Goal: Transaction & Acquisition: Purchase product/service

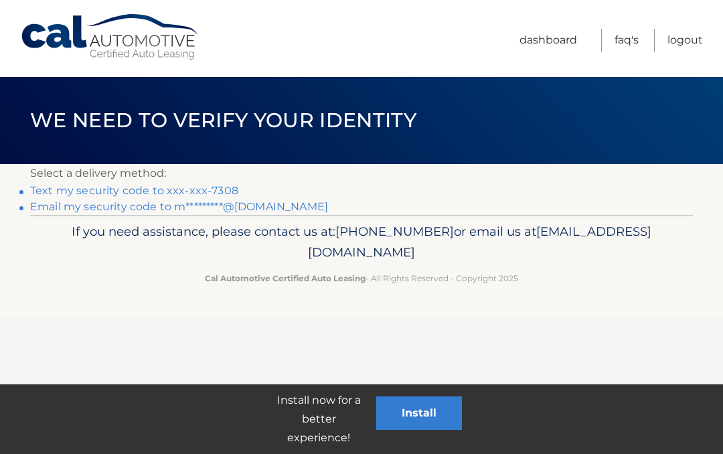
click at [199, 193] on link "Text my security code to xxx-xxx-7308" at bounding box center [134, 190] width 208 height 13
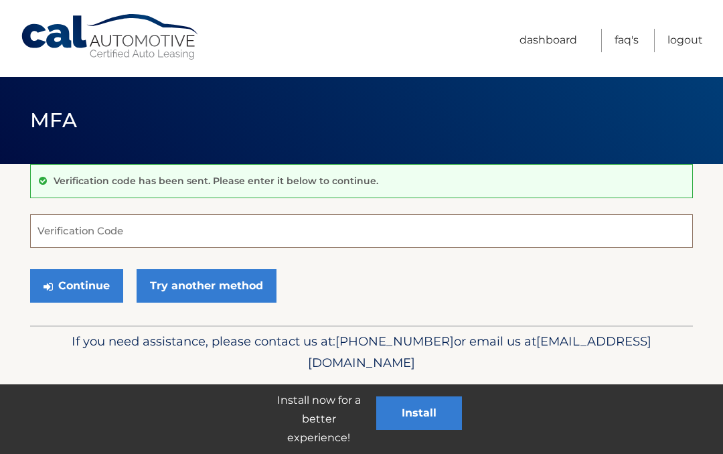
click at [216, 243] on input "Verification Code" at bounding box center [361, 230] width 663 height 33
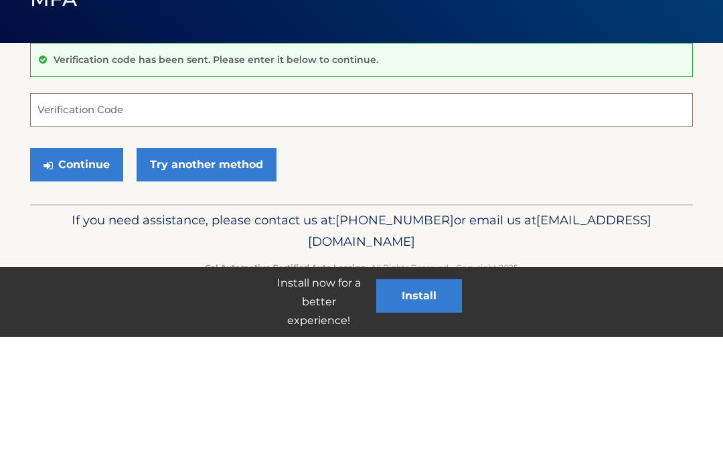
click at [193, 214] on input "Verification Code" at bounding box center [361, 230] width 663 height 33
type input "818444"
click at [88, 269] on button "Continue" at bounding box center [76, 285] width 93 height 33
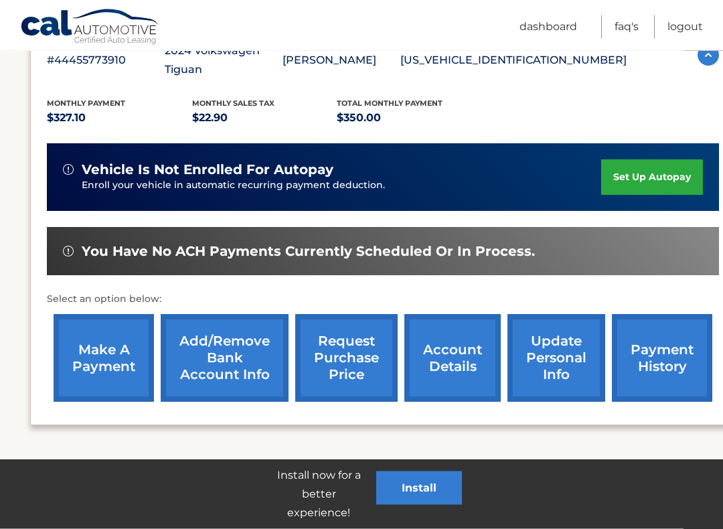
scroll to position [263, 0]
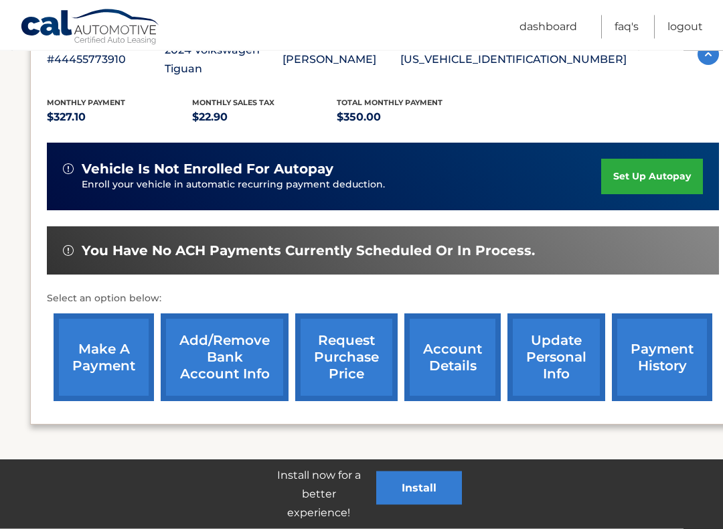
click at [100, 324] on link "make a payment" at bounding box center [104, 358] width 100 height 88
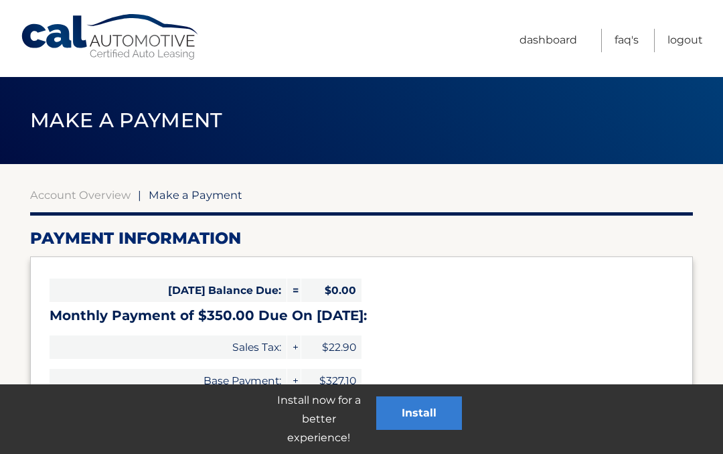
select select "ZjVmOTE0Y2MtNzcyOC00MmQ0LWE0NjktNTkxNDUzODJjNGFl"
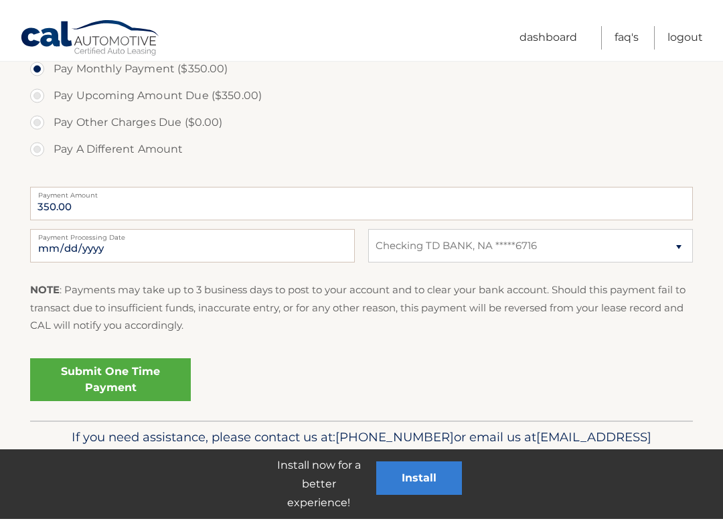
scroll to position [425, 0]
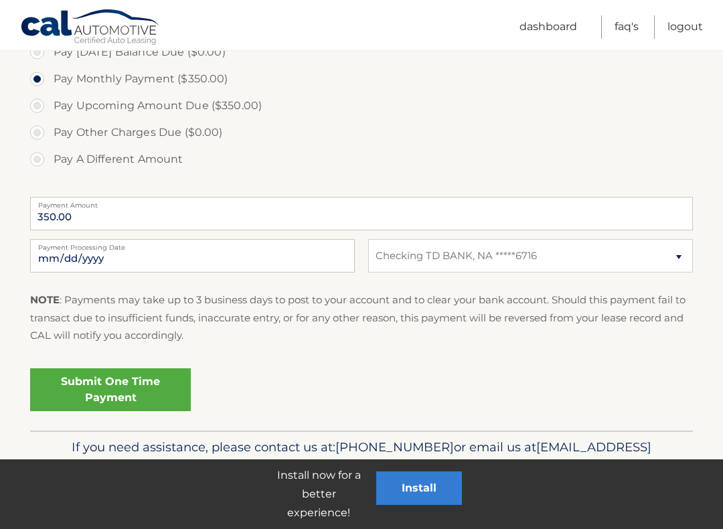
click at [133, 401] on link "Submit One Time Payment" at bounding box center [110, 389] width 161 height 43
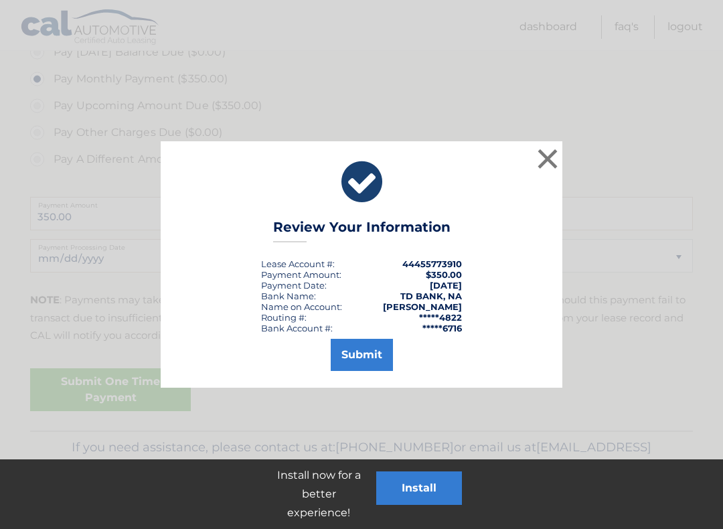
click at [373, 355] on button "Submit" at bounding box center [362, 355] width 62 height 32
